Goal: Task Accomplishment & Management: Manage account settings

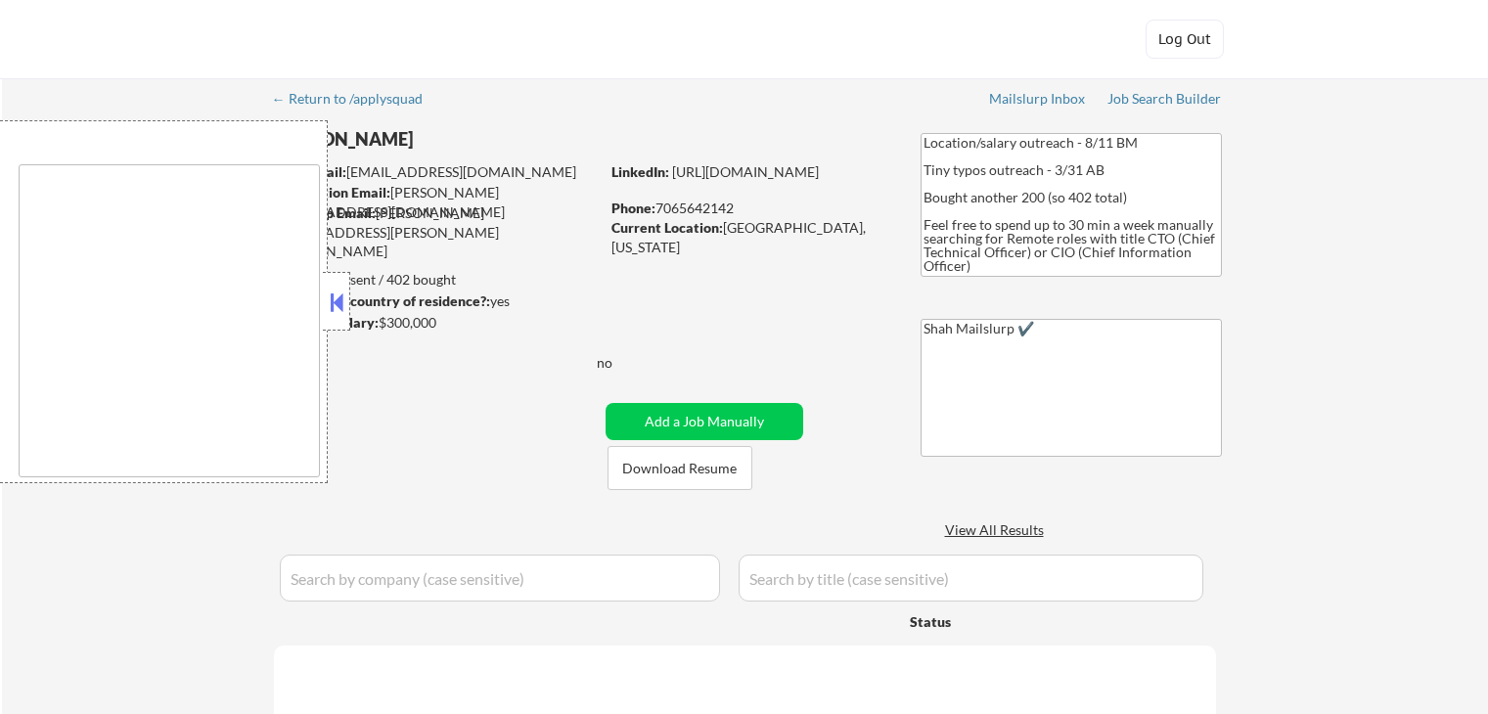
select select ""applied""
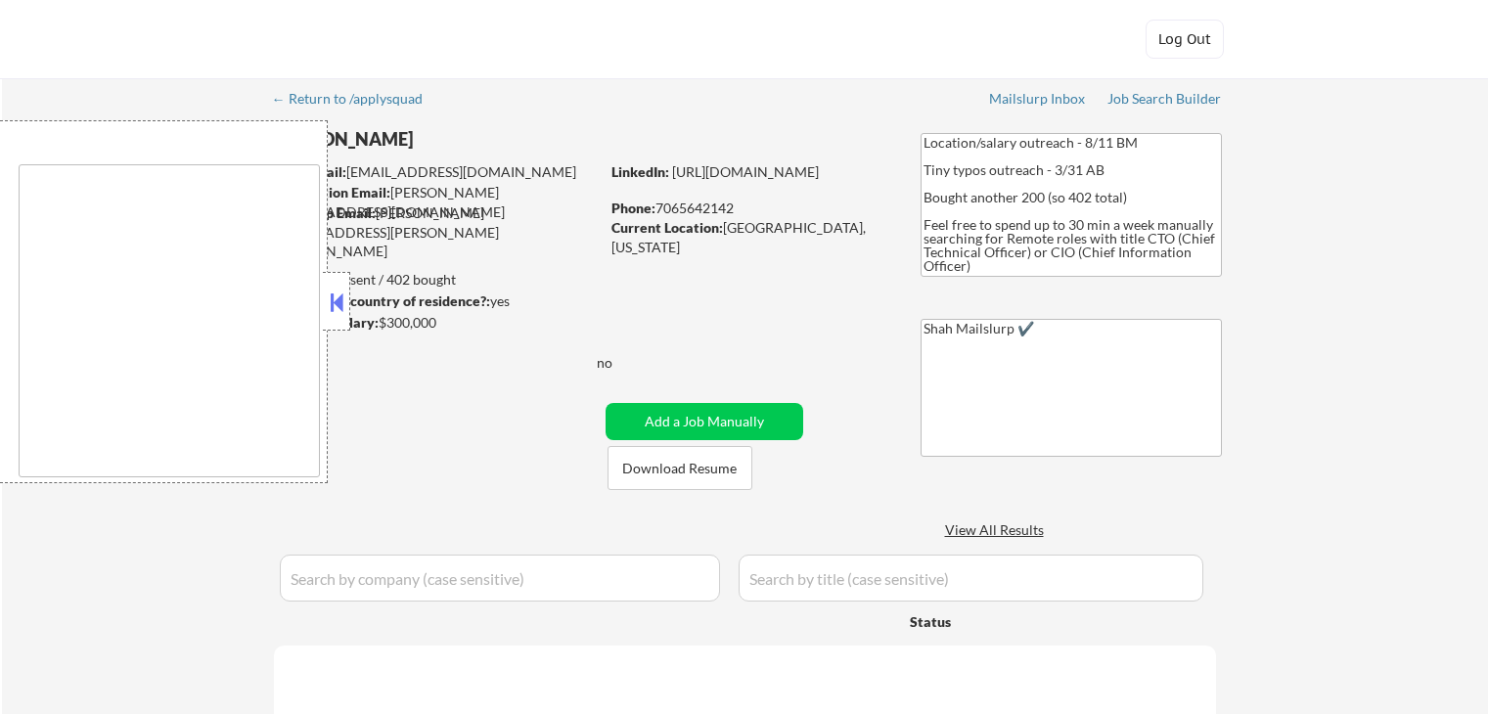
select select ""applied""
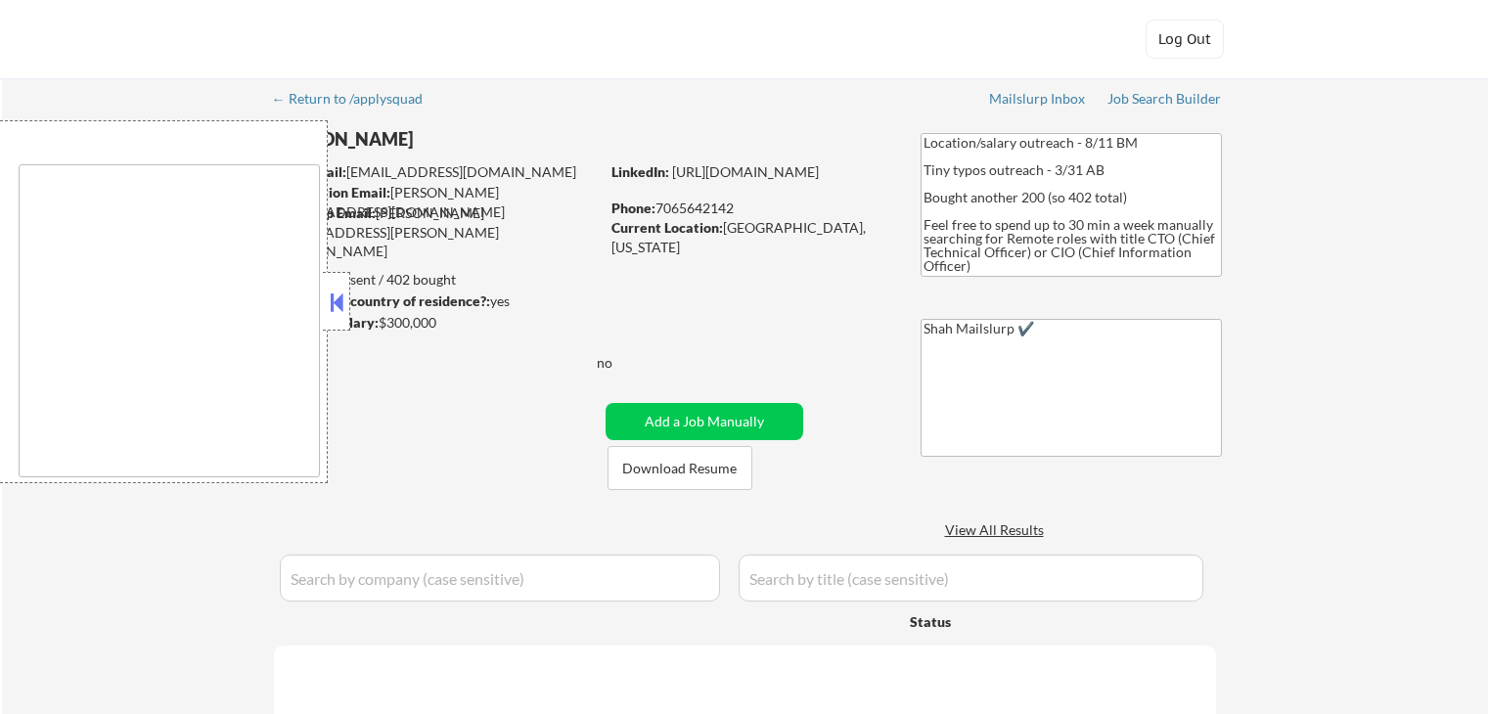
select select ""applied""
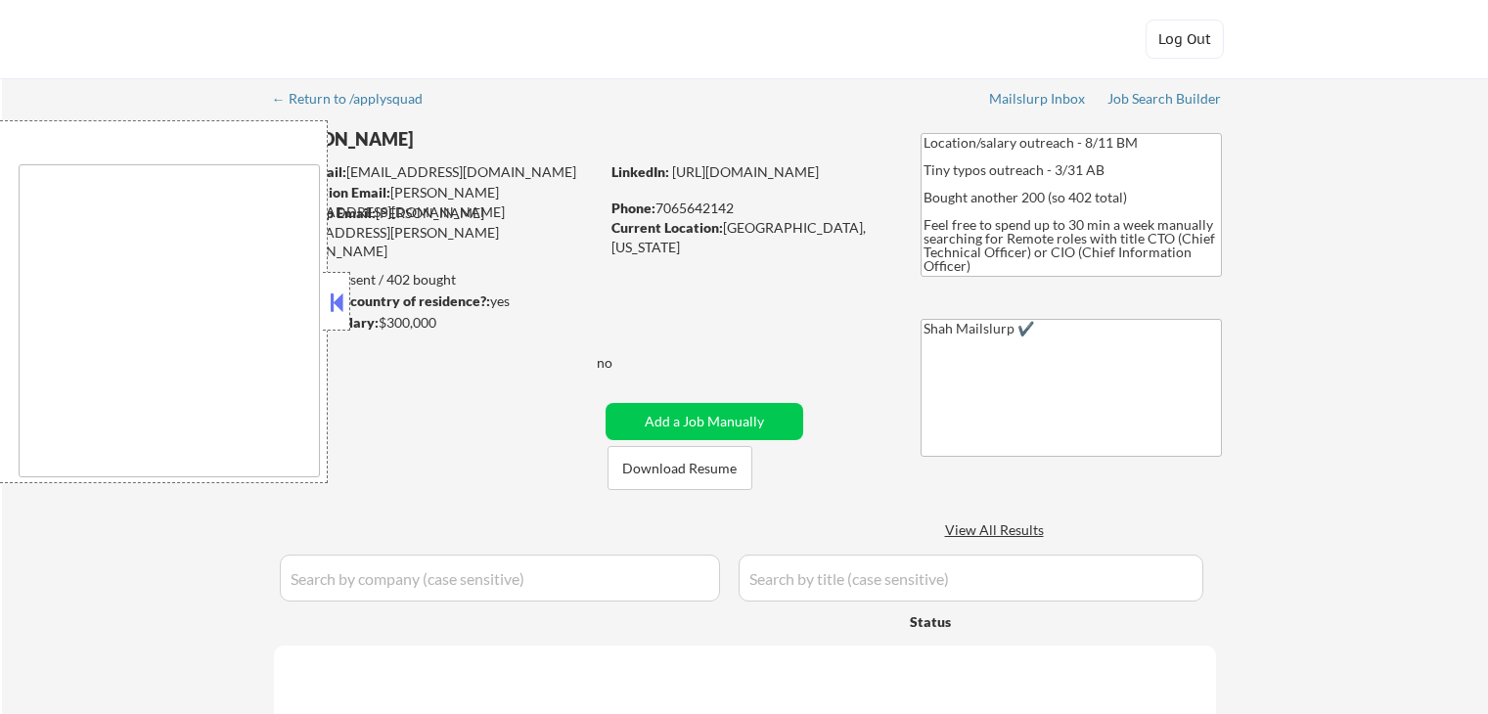
select select ""applied""
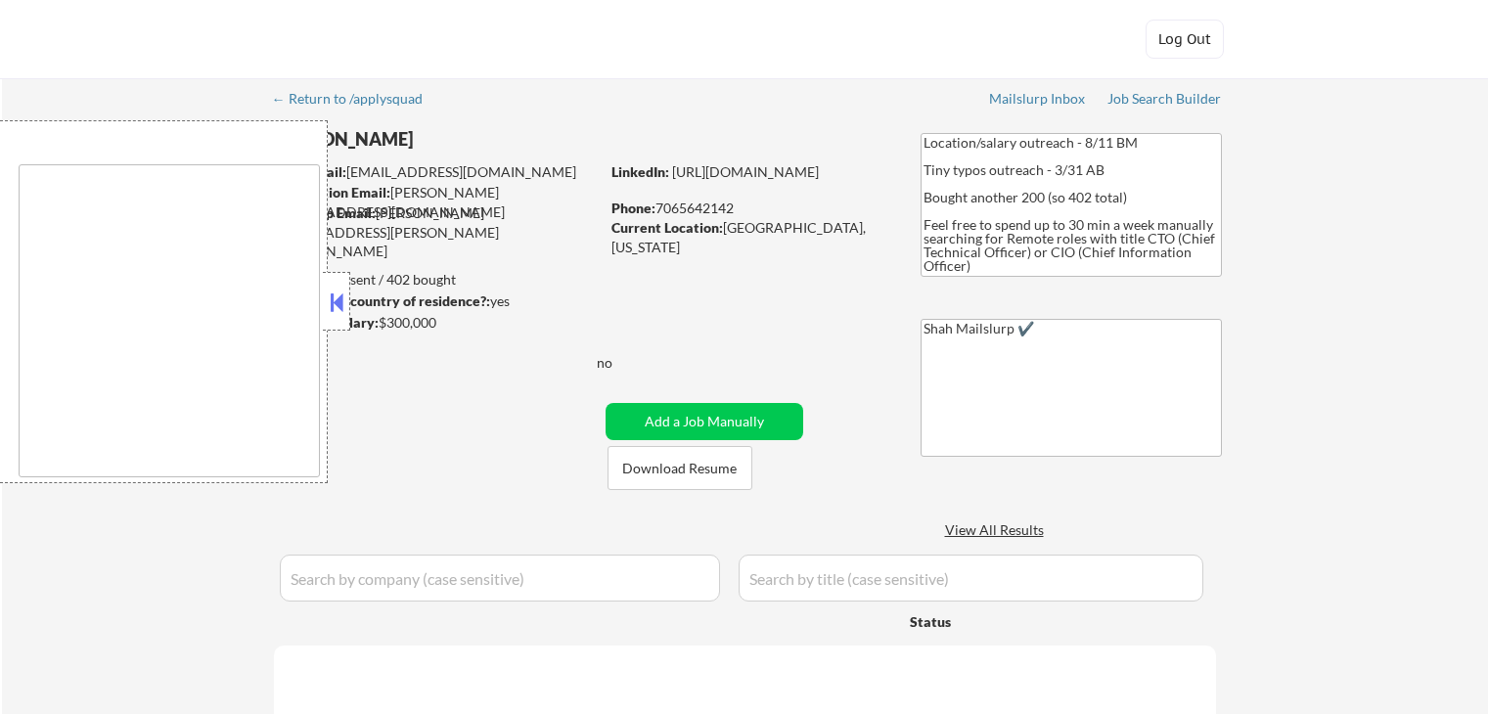
select select ""applied""
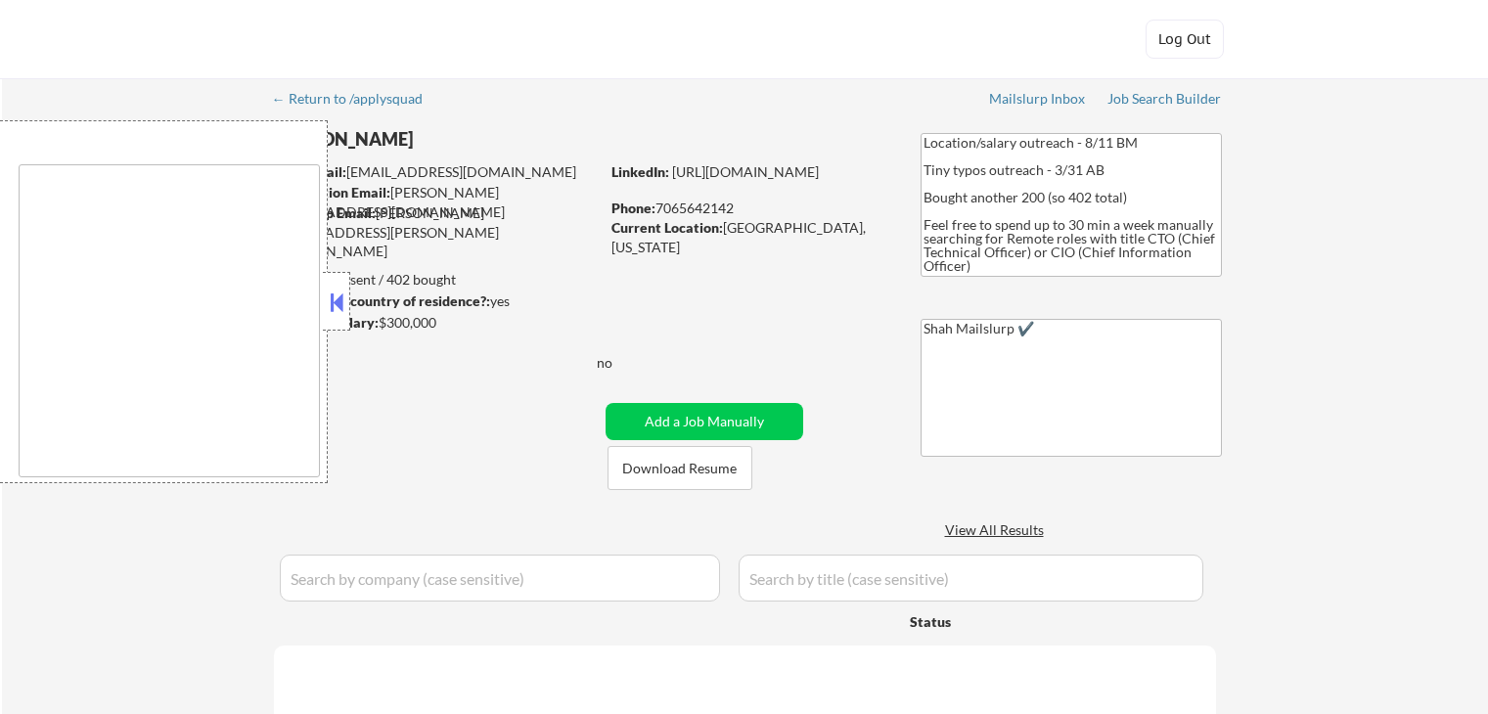
select select ""applied""
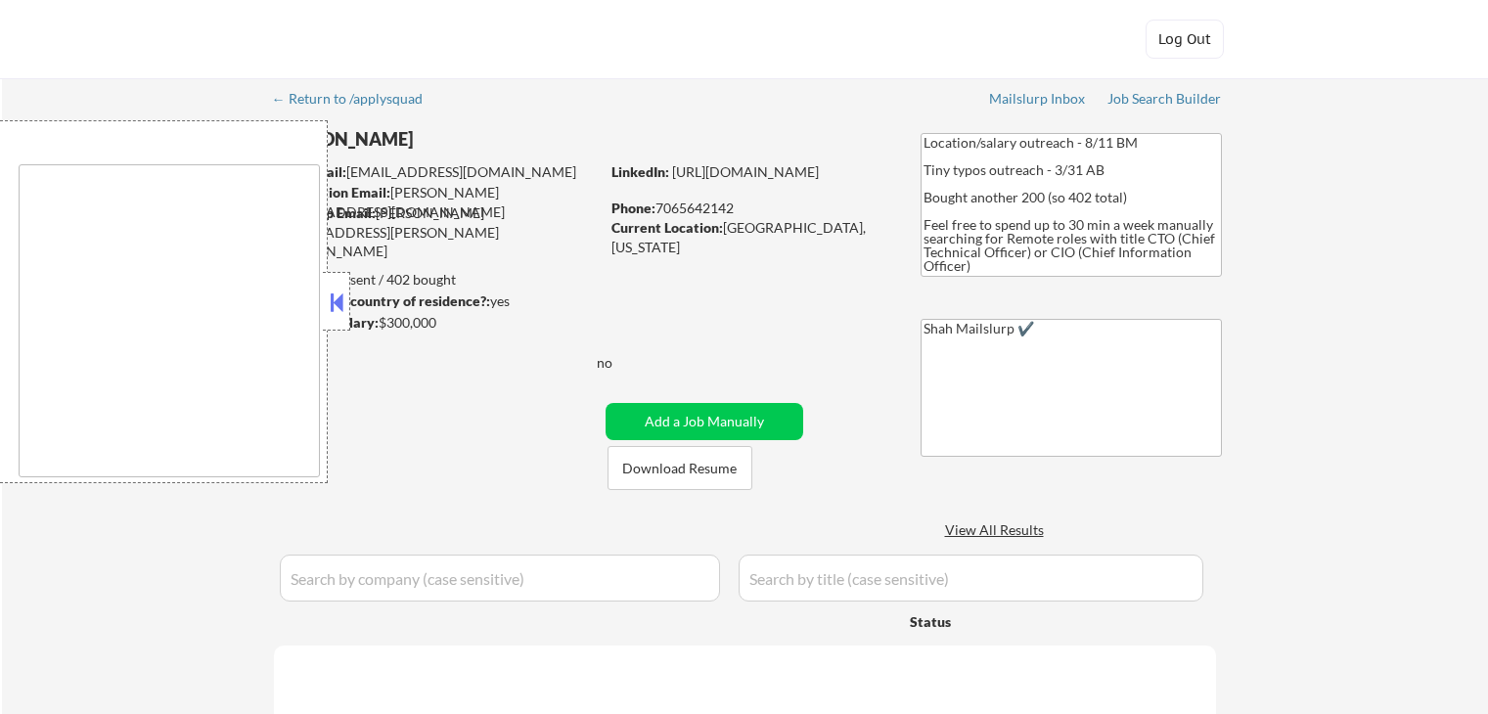
select select ""applied""
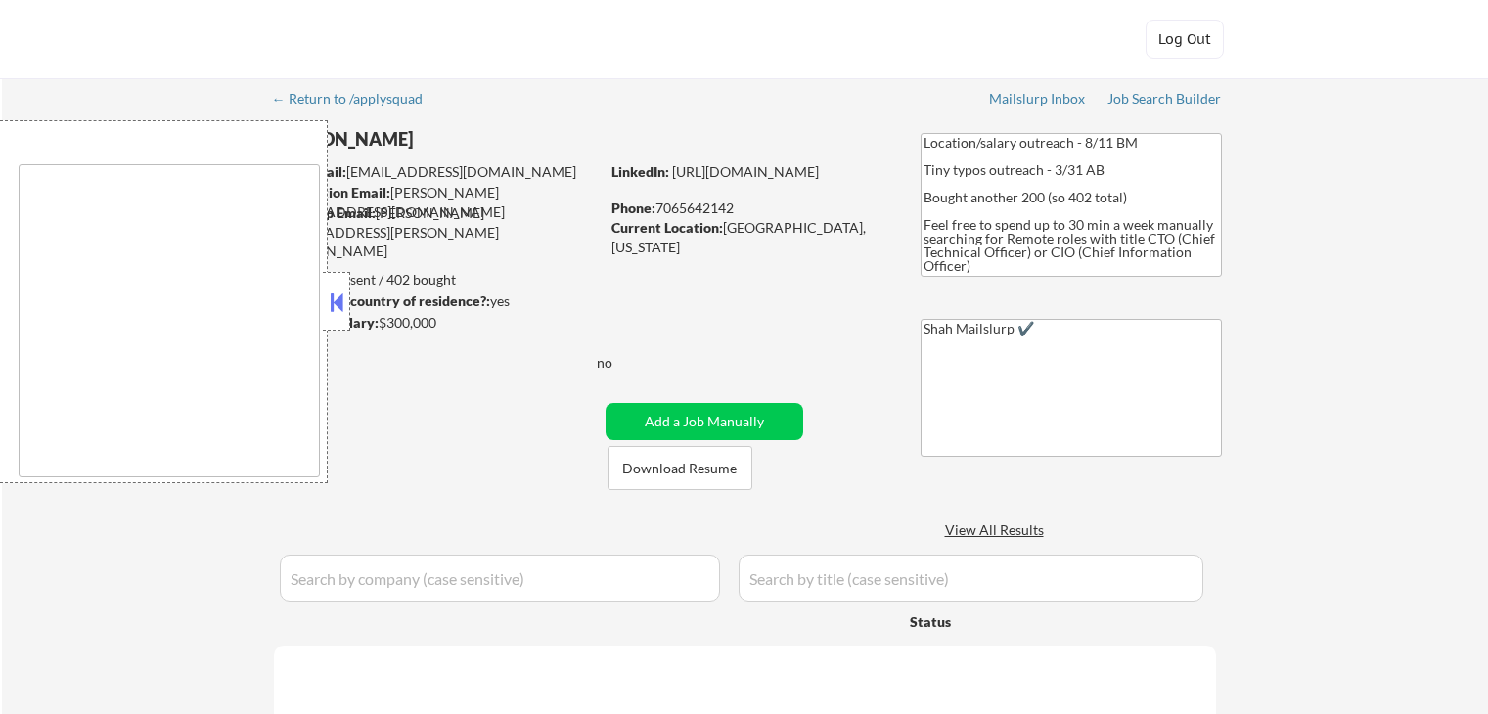
select select ""applied""
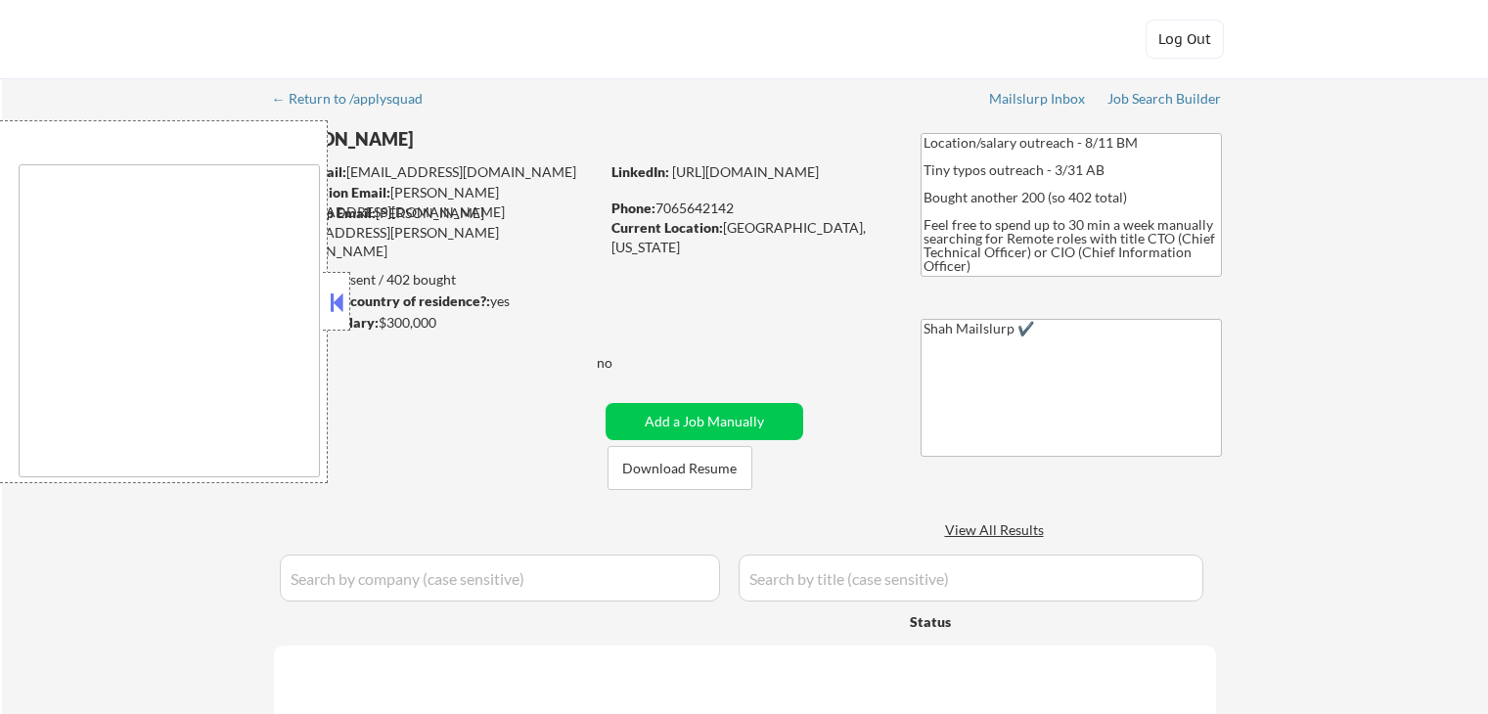
select select ""applied""
select select ""excluded__salary_""
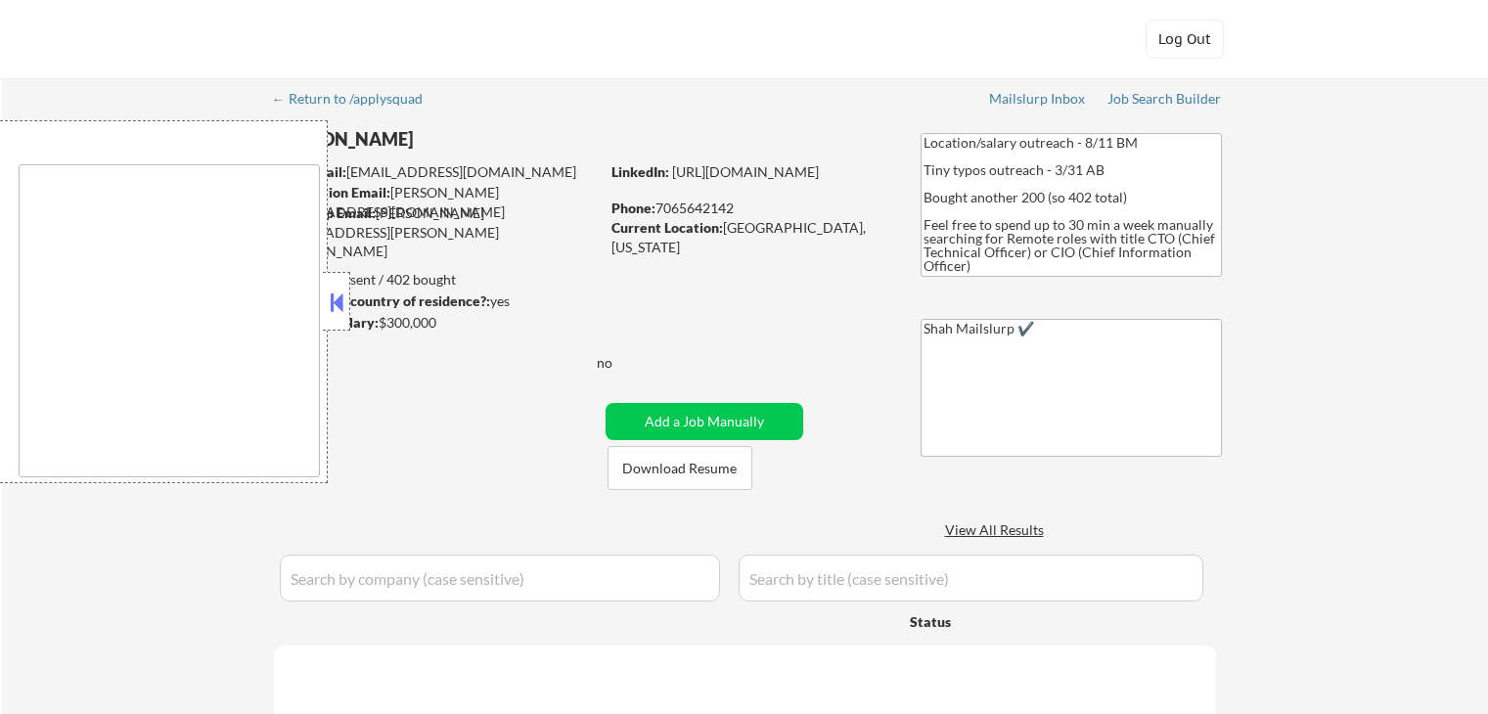
select select ""applied""
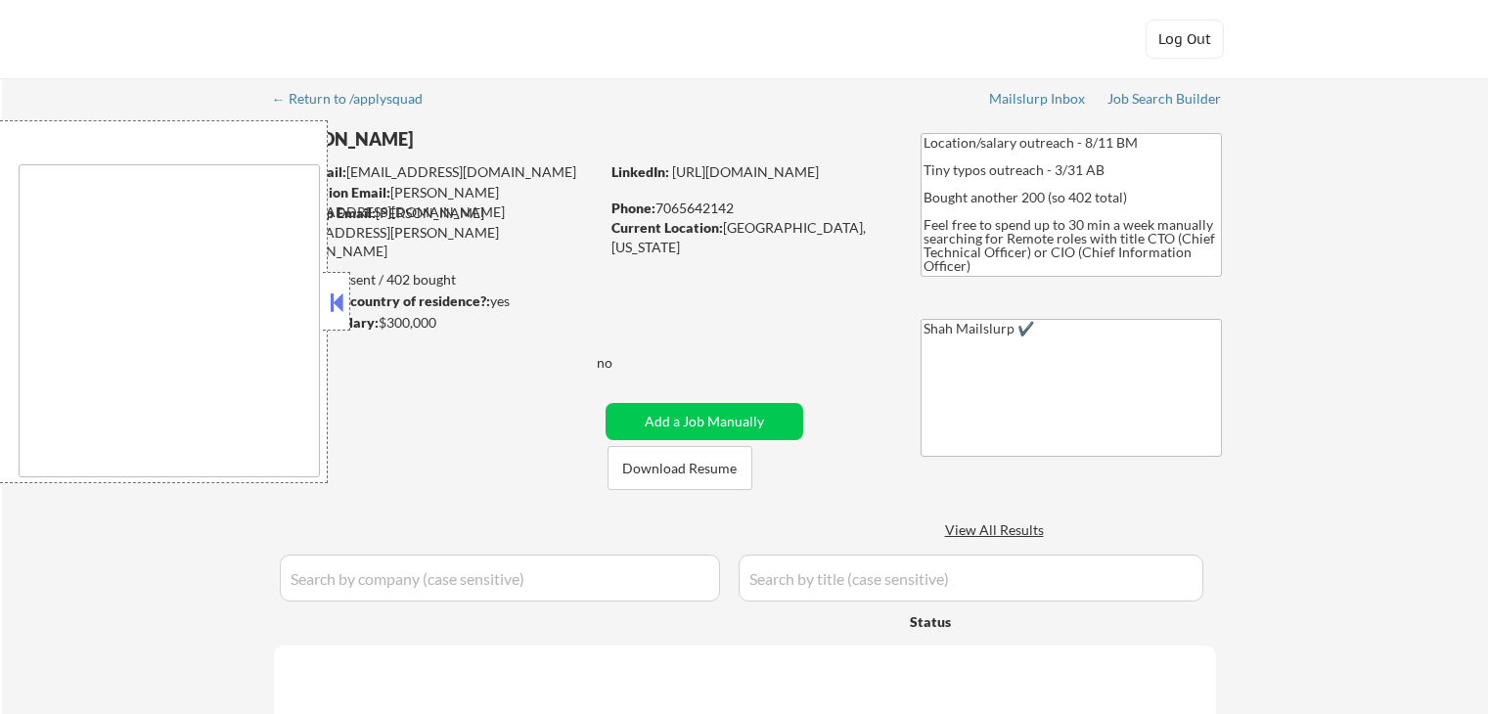
select select ""applied""
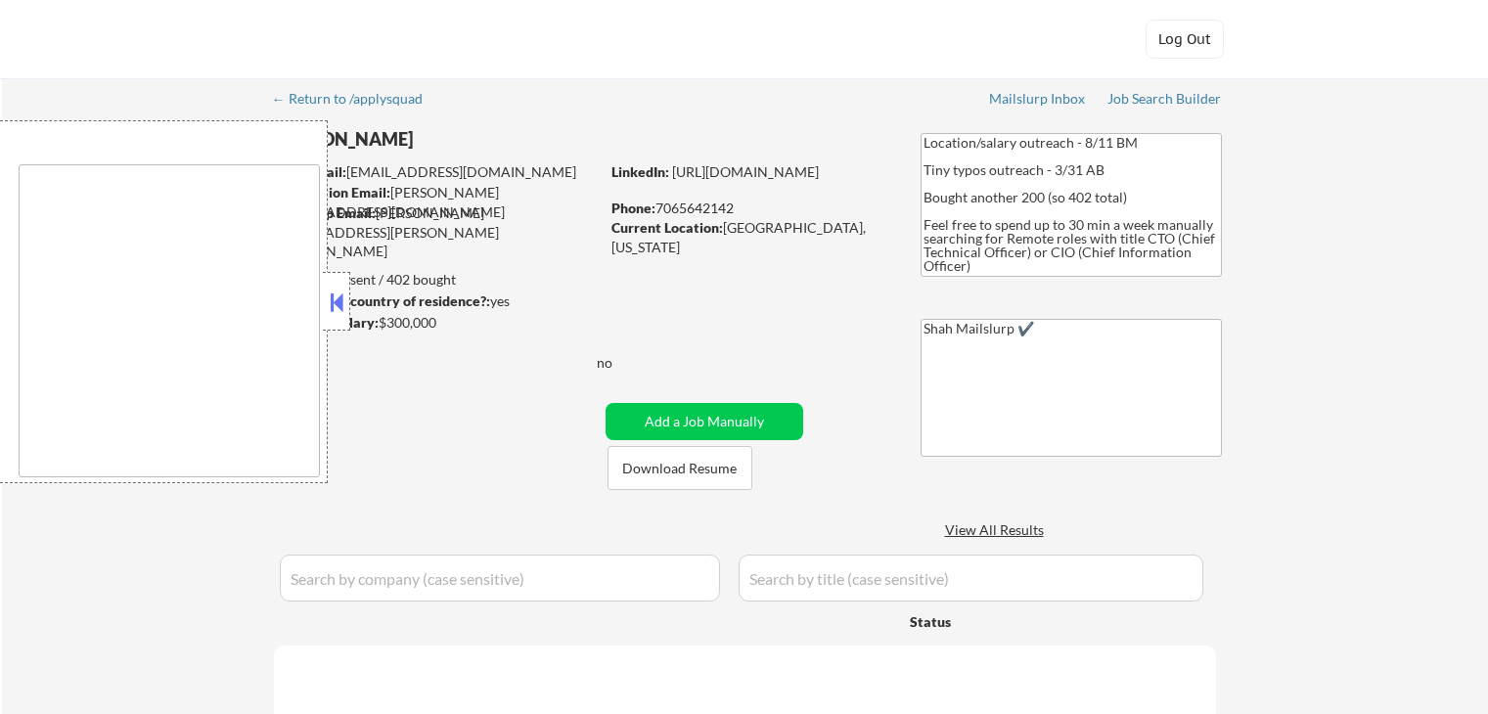
select select ""applied""
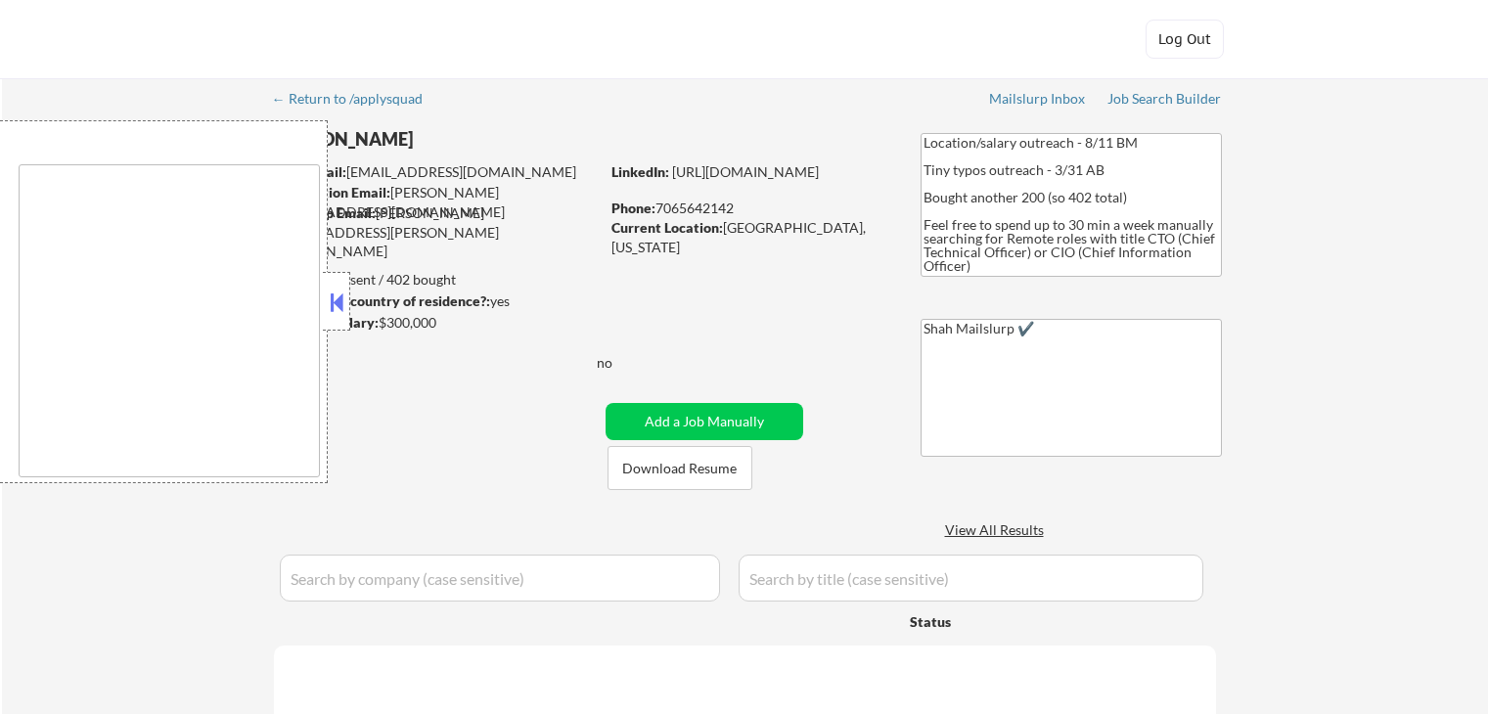
select select ""applied""
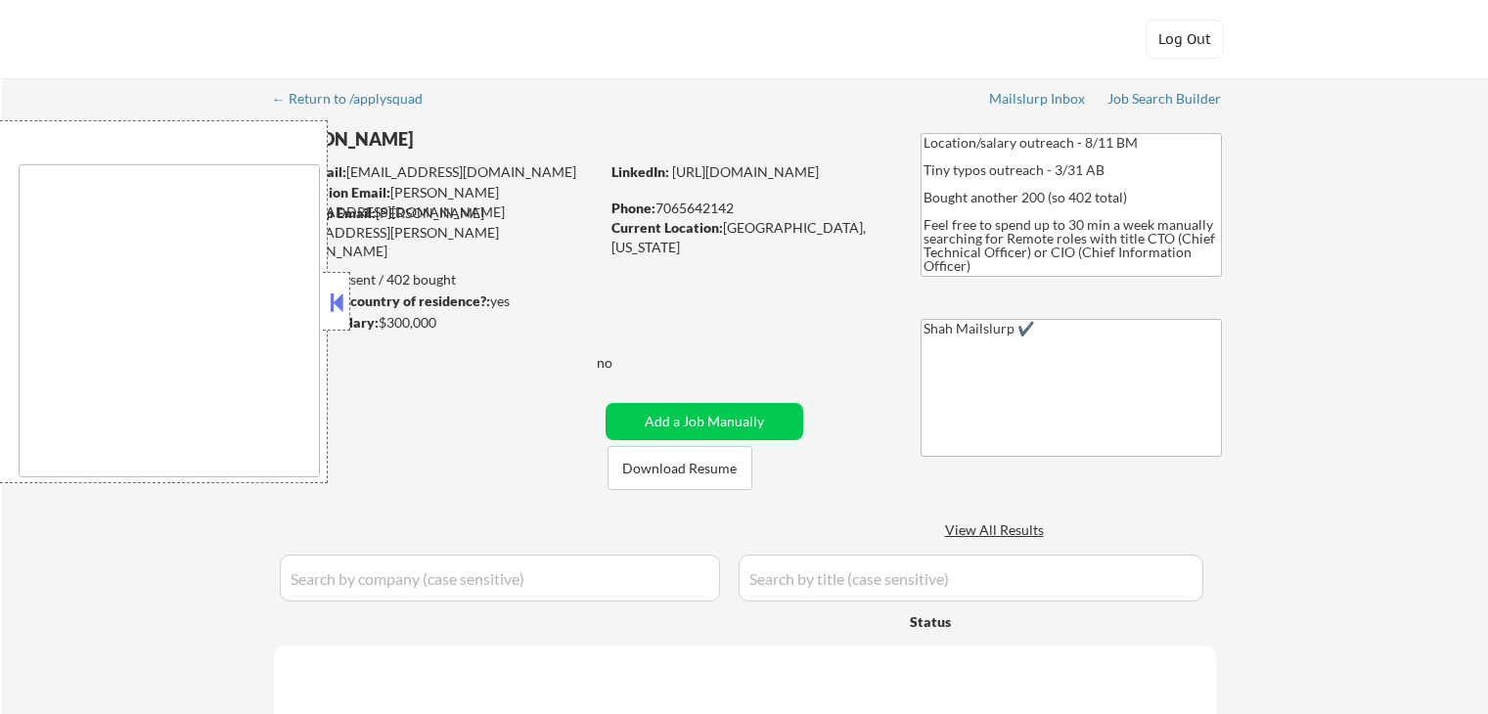
select select ""applied""
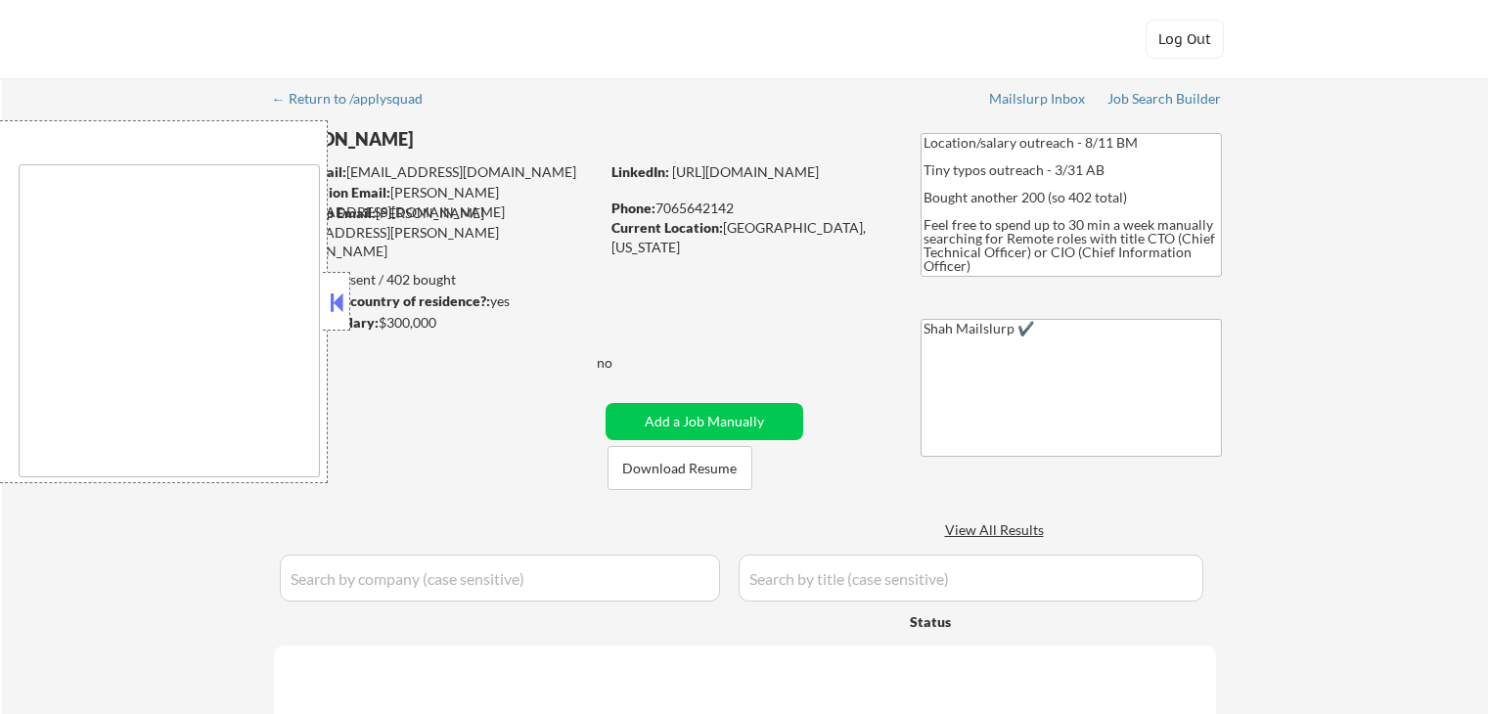
select select ""applied""
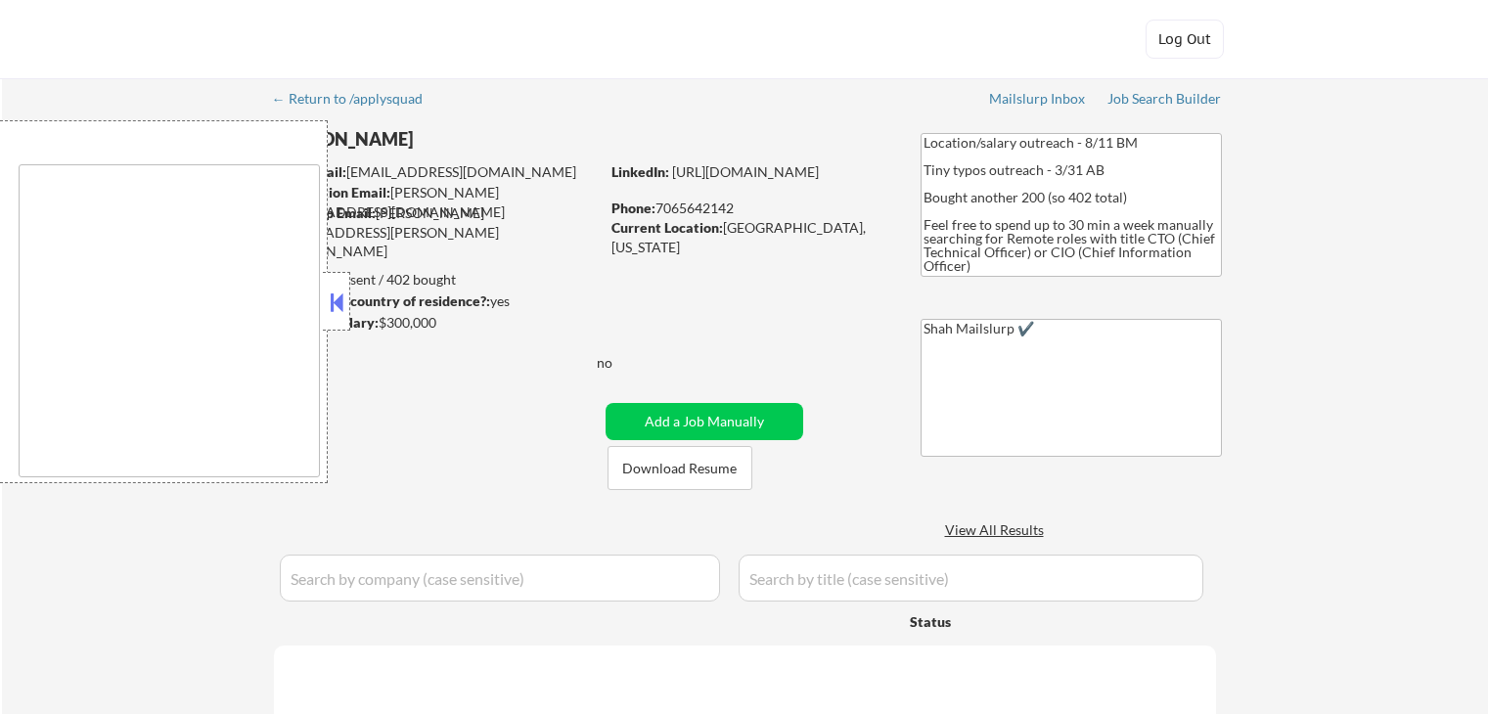
select select ""applied""
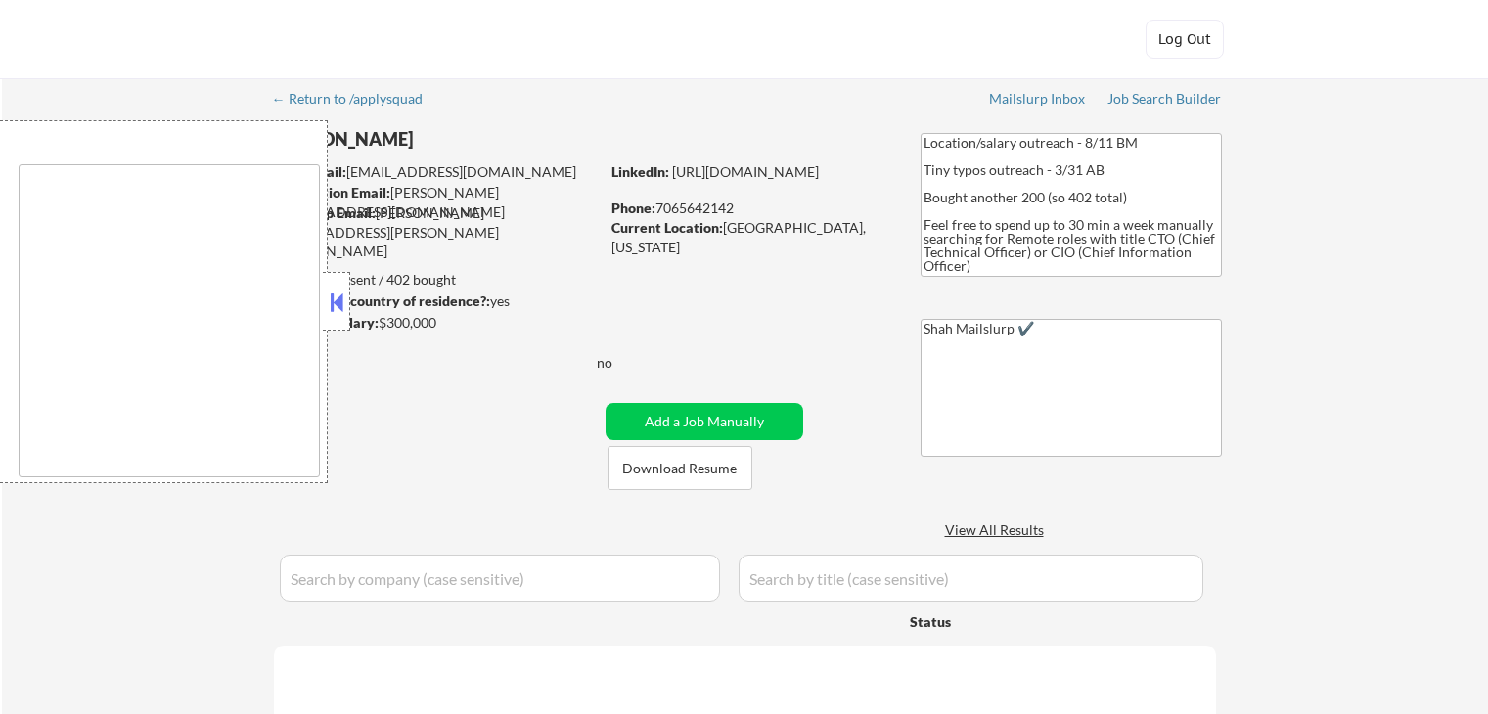
select select ""applied""
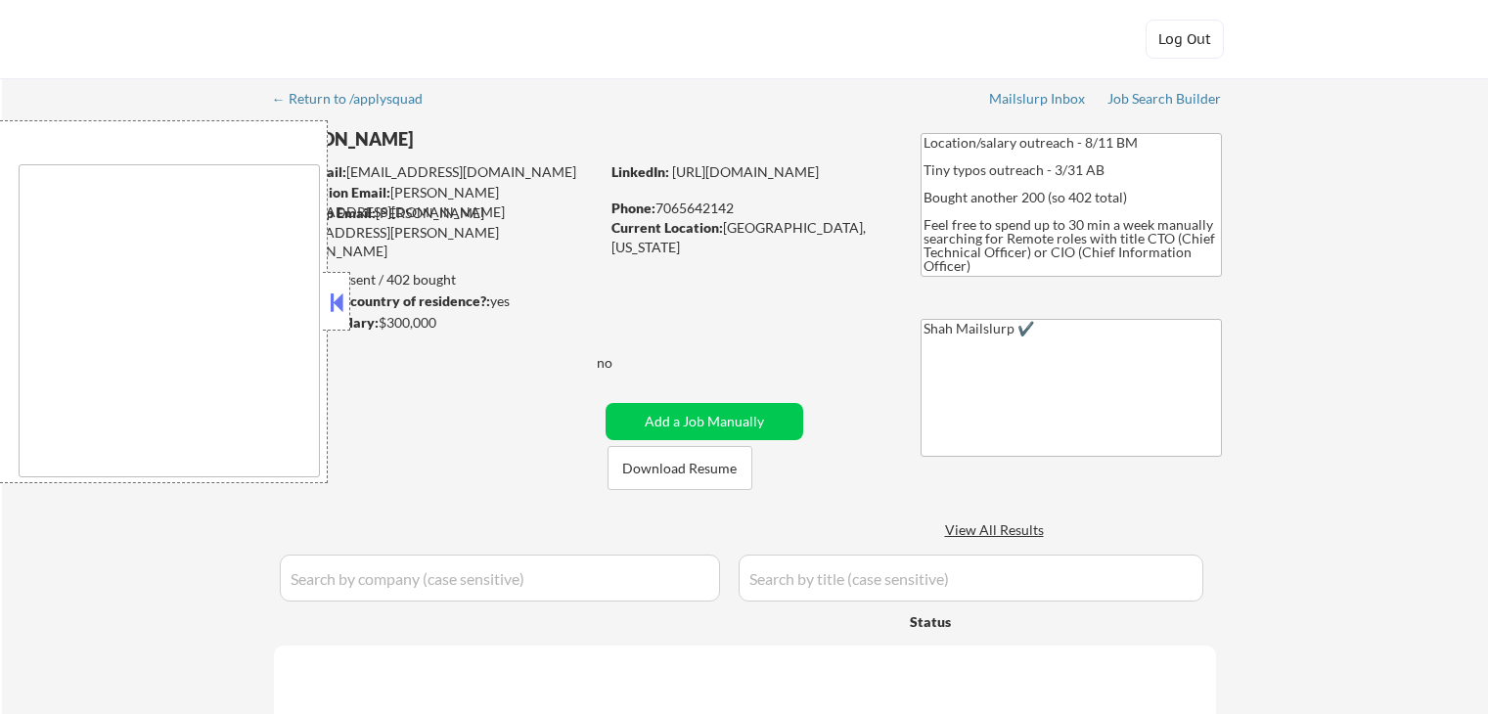
select select ""applied""
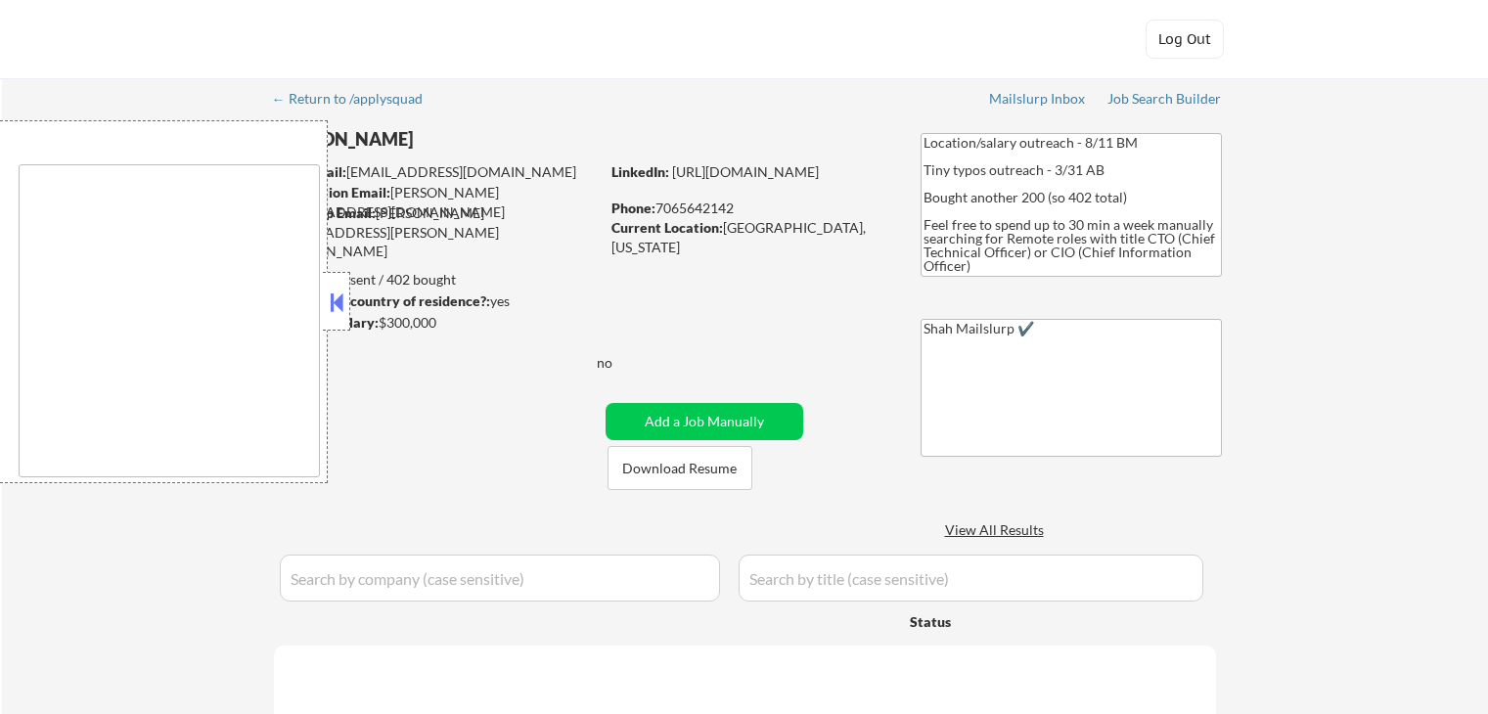
select select ""applied""
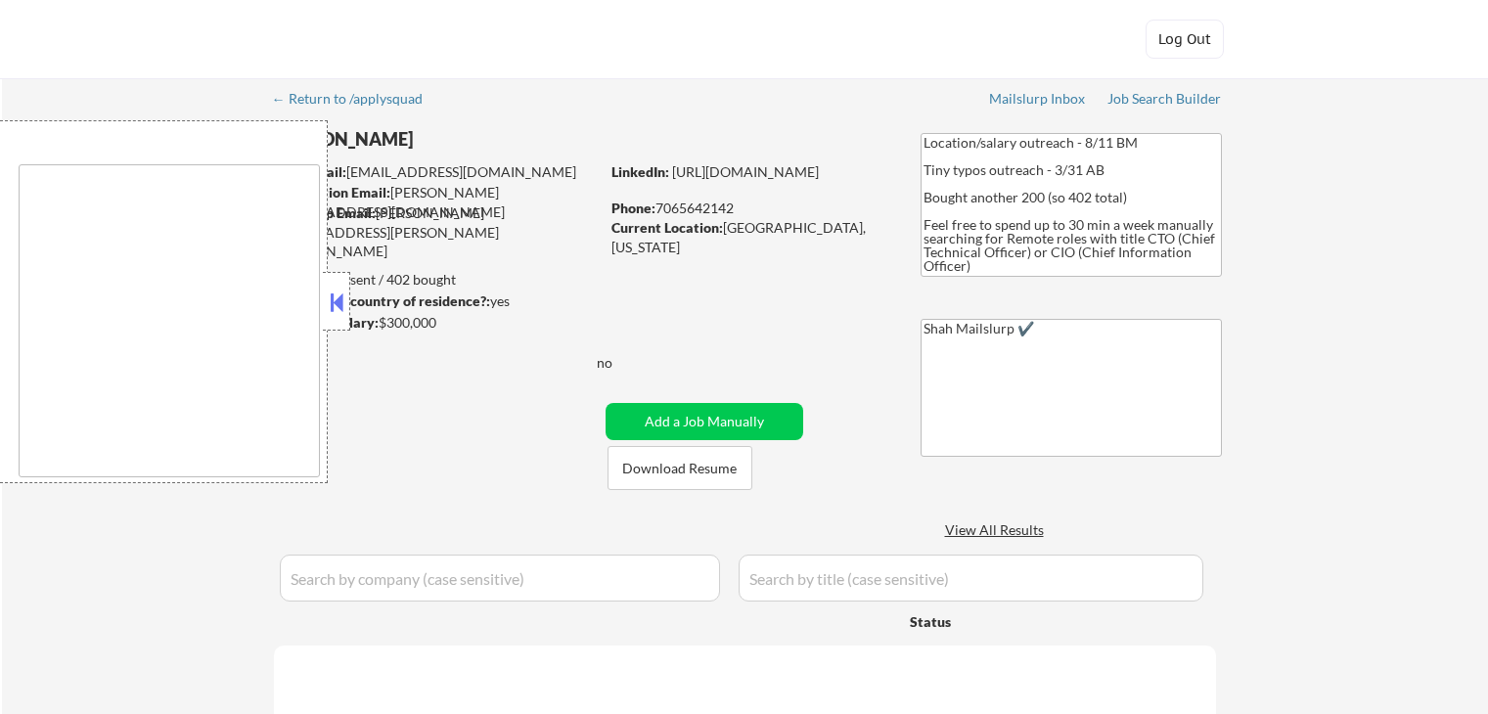
select select ""applied""
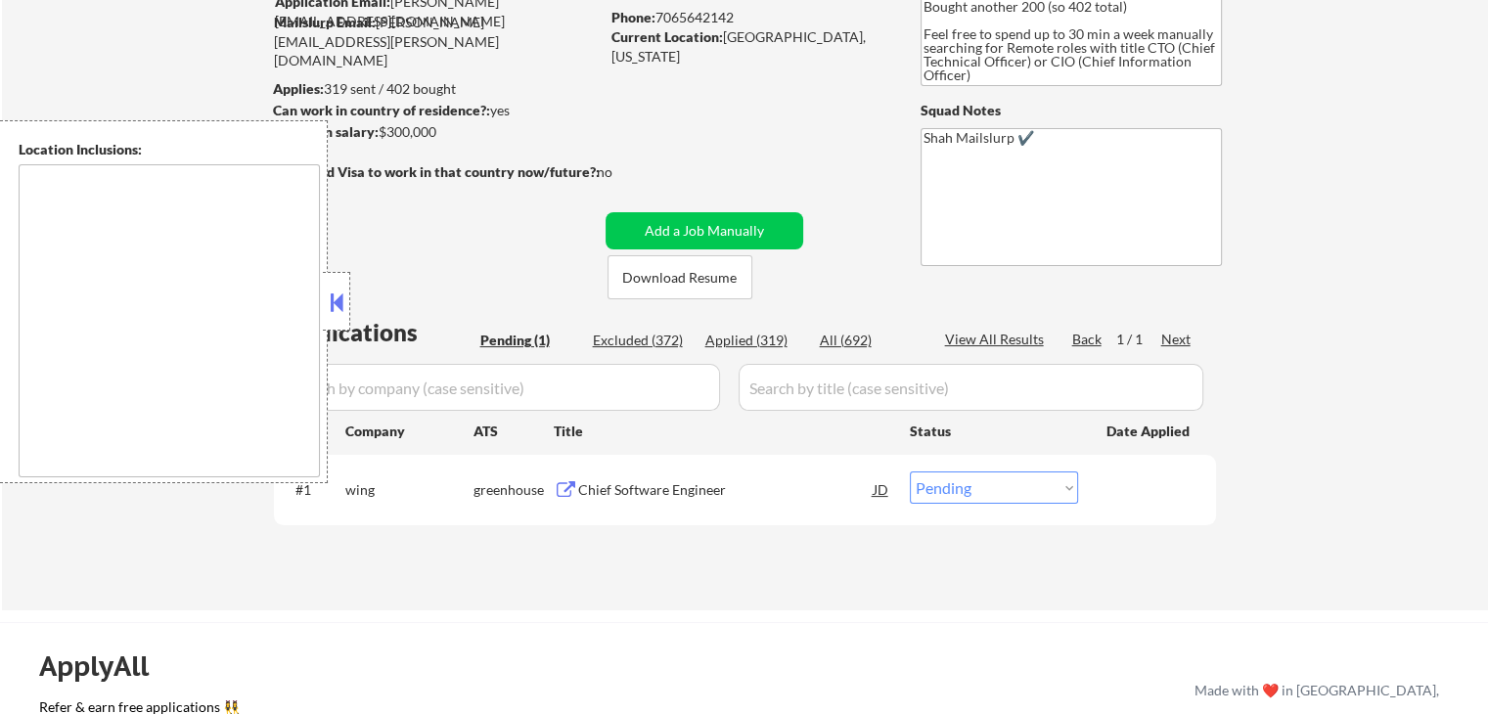
scroll to position [294, 0]
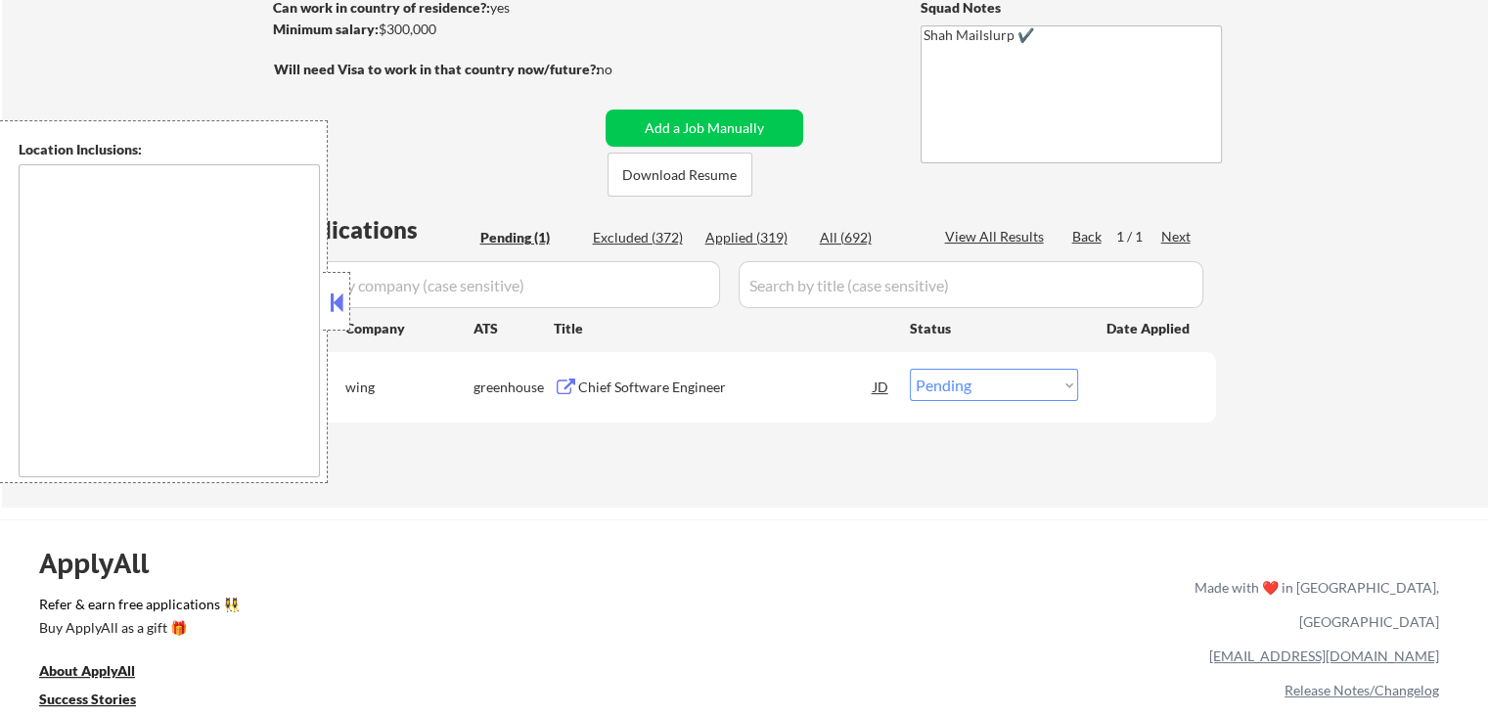
click at [657, 396] on div "Chief Software Engineer" at bounding box center [725, 386] width 295 height 35
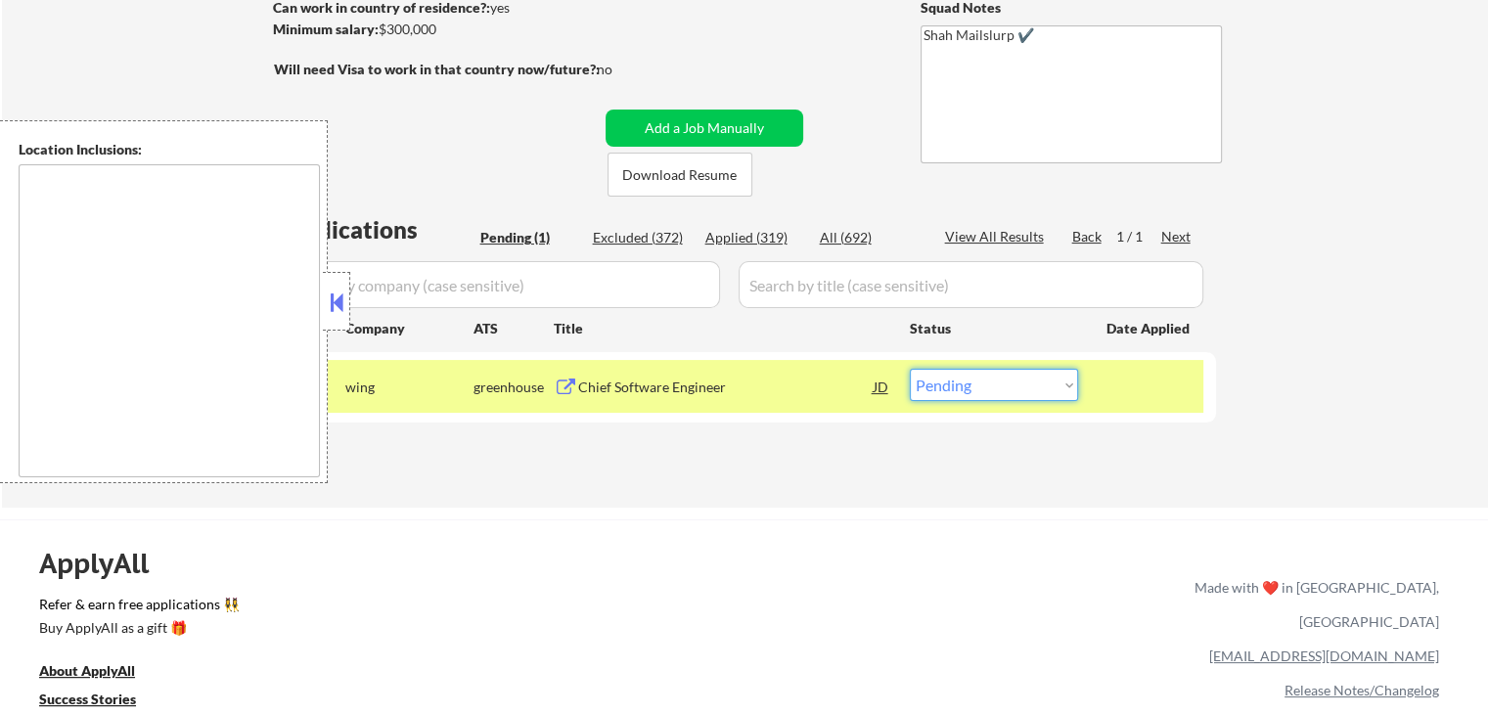
drag, startPoint x: 968, startPoint y: 385, endPoint x: 971, endPoint y: 400, distance: 15.9
click at [969, 385] on select "Choose an option... Pending Applied Excluded (Questions) Excluded (Expired) Exc…" at bounding box center [994, 385] width 168 height 32
select select ""applied""
click at [910, 369] on select "Choose an option... Pending Applied Excluded (Questions) Excluded (Expired) Exc…" at bounding box center [994, 385] width 168 height 32
